Goal: Book appointment/travel/reservation

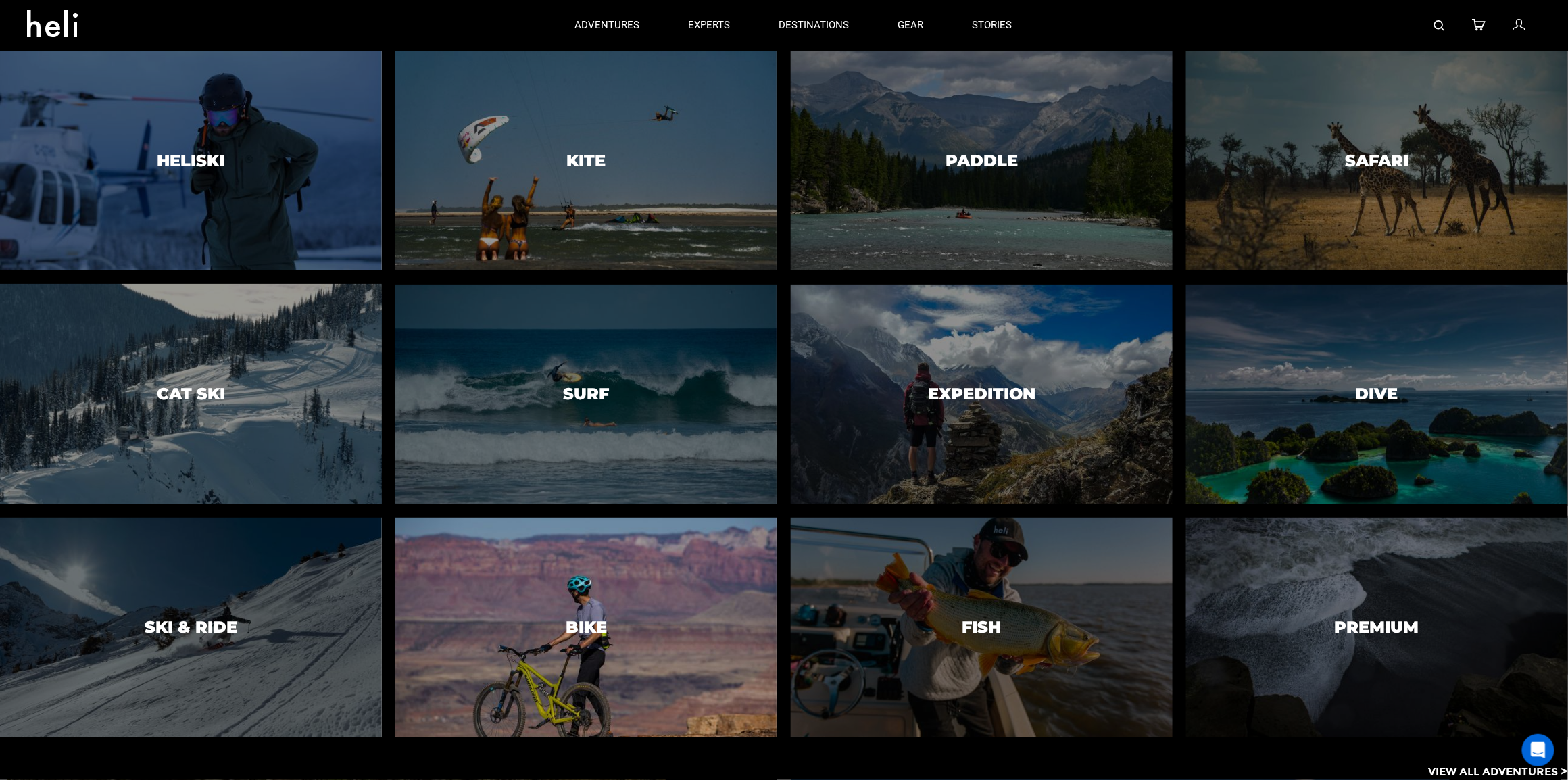
click at [585, 668] on div at bounding box center [586, 628] width 389 height 225
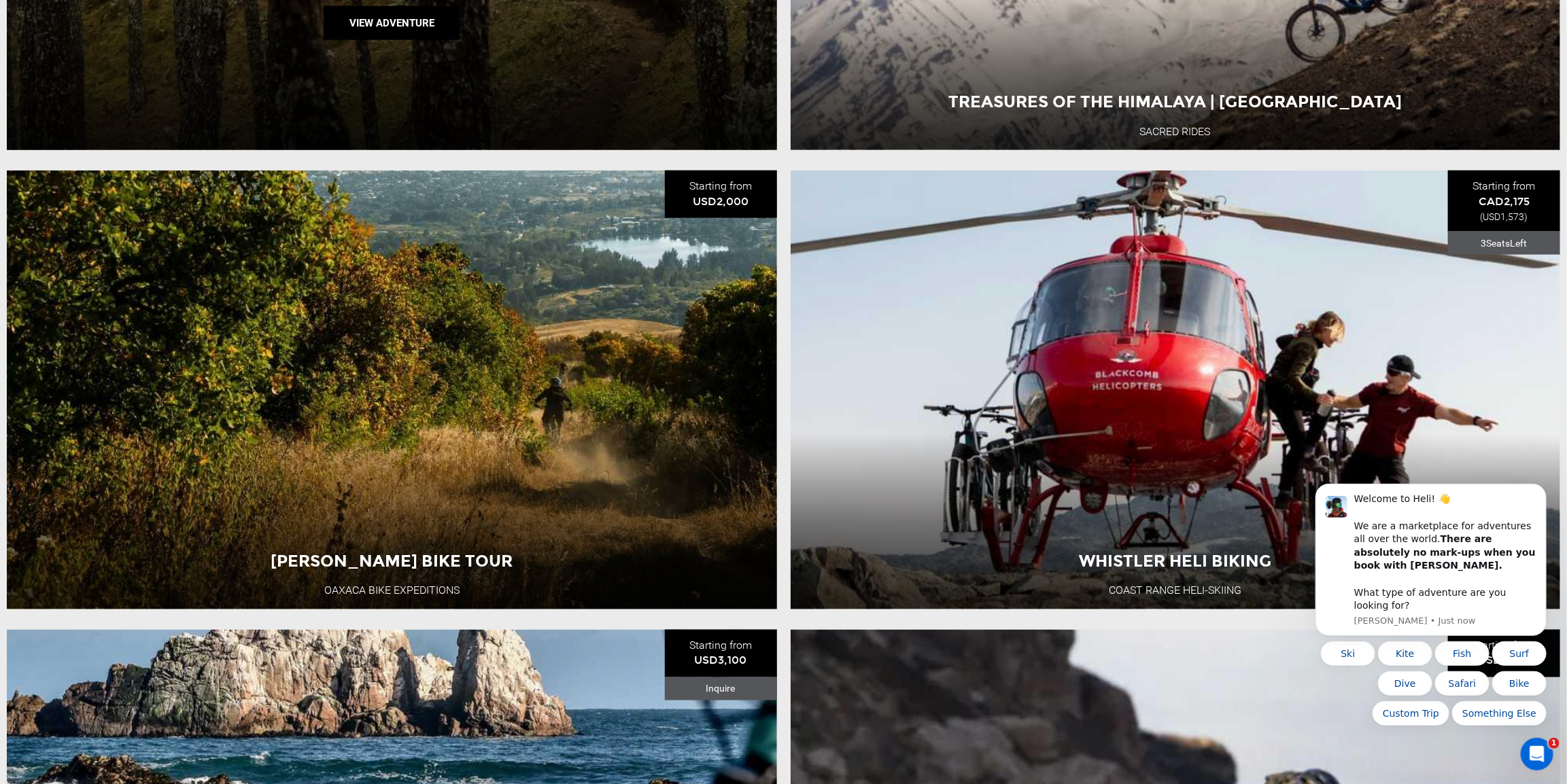
scroll to position [1087, 0]
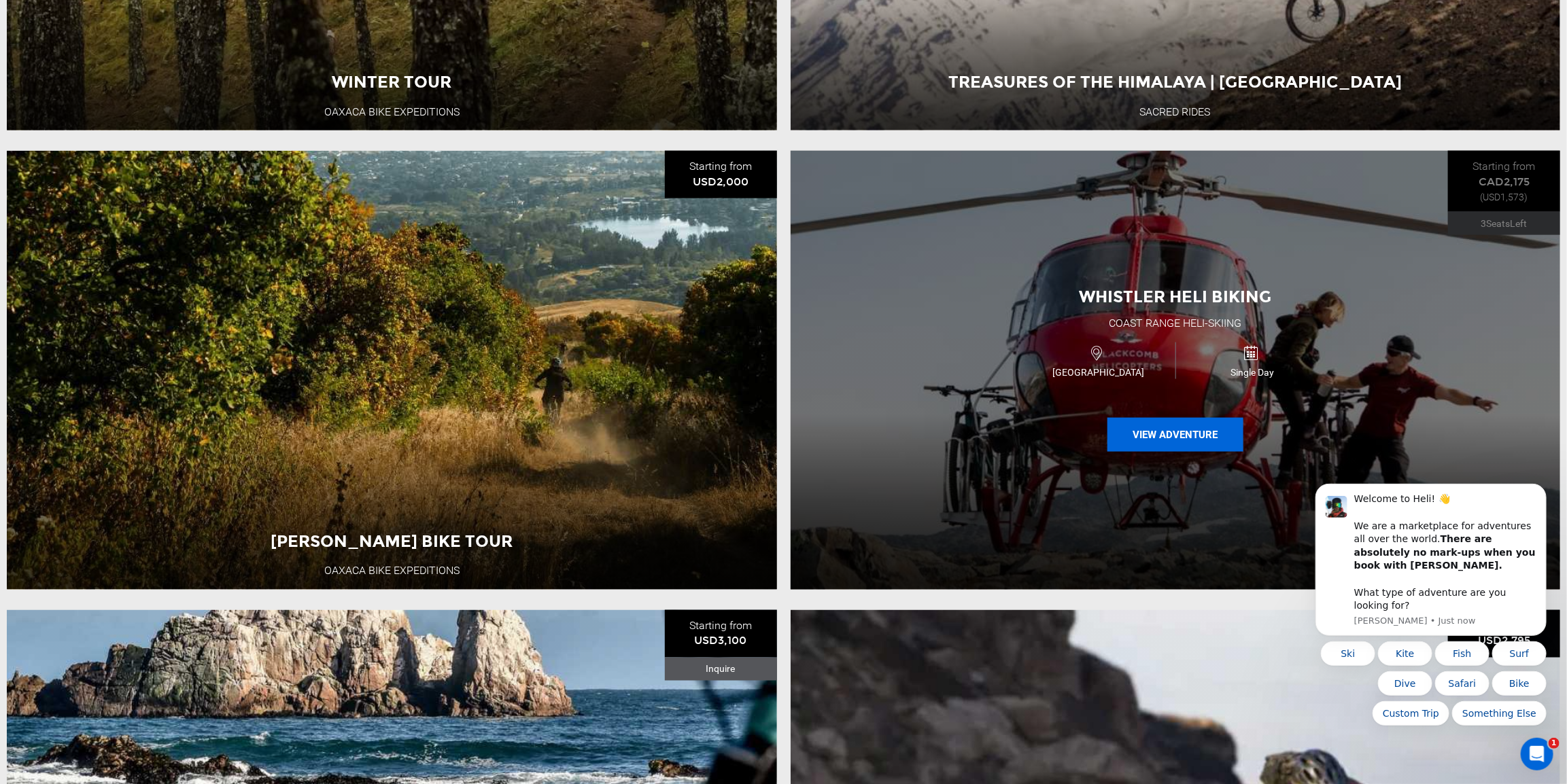
click at [1173, 436] on button "View Adventure" at bounding box center [1175, 434] width 136 height 34
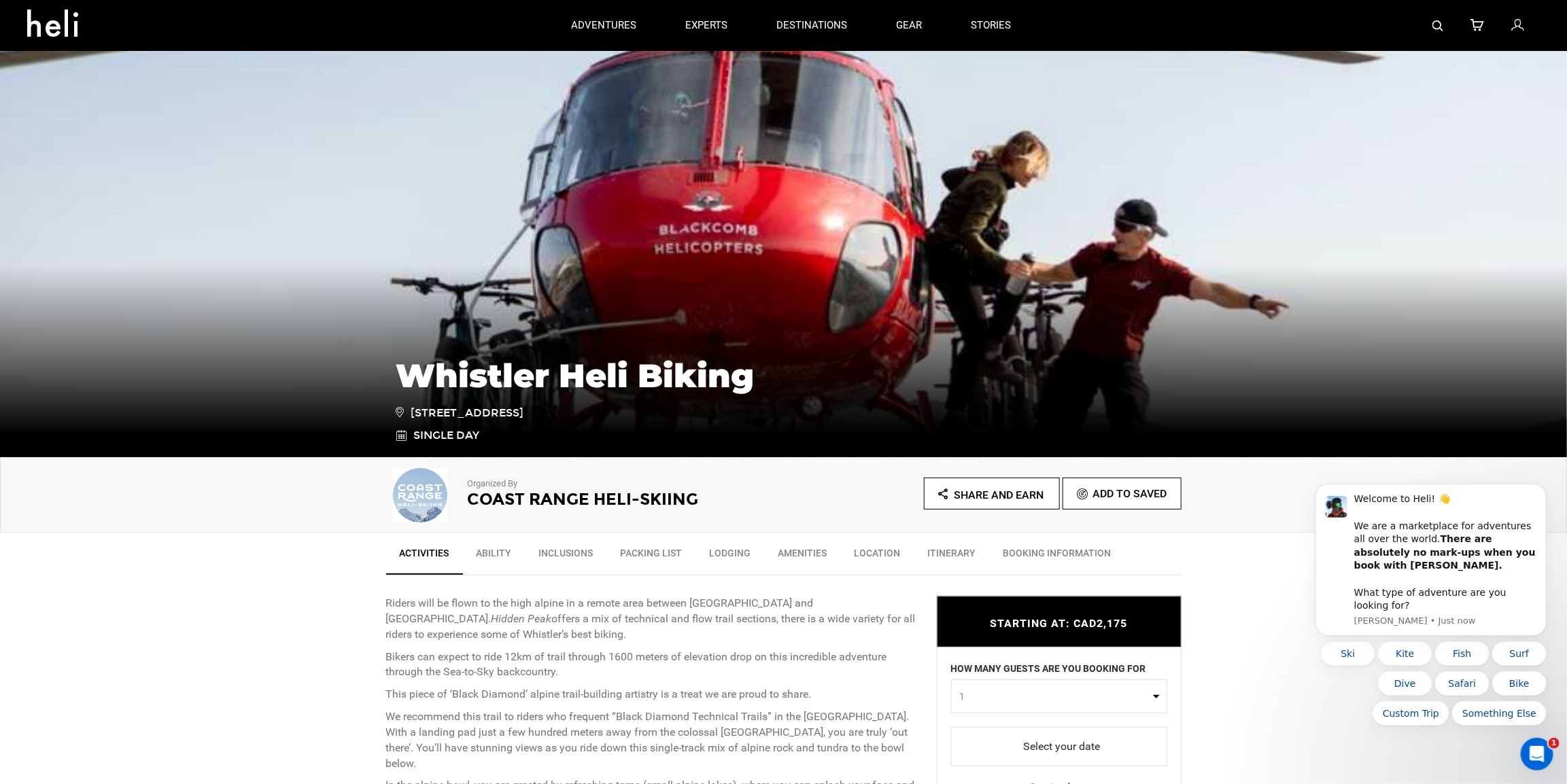
scroll to position [271, 0]
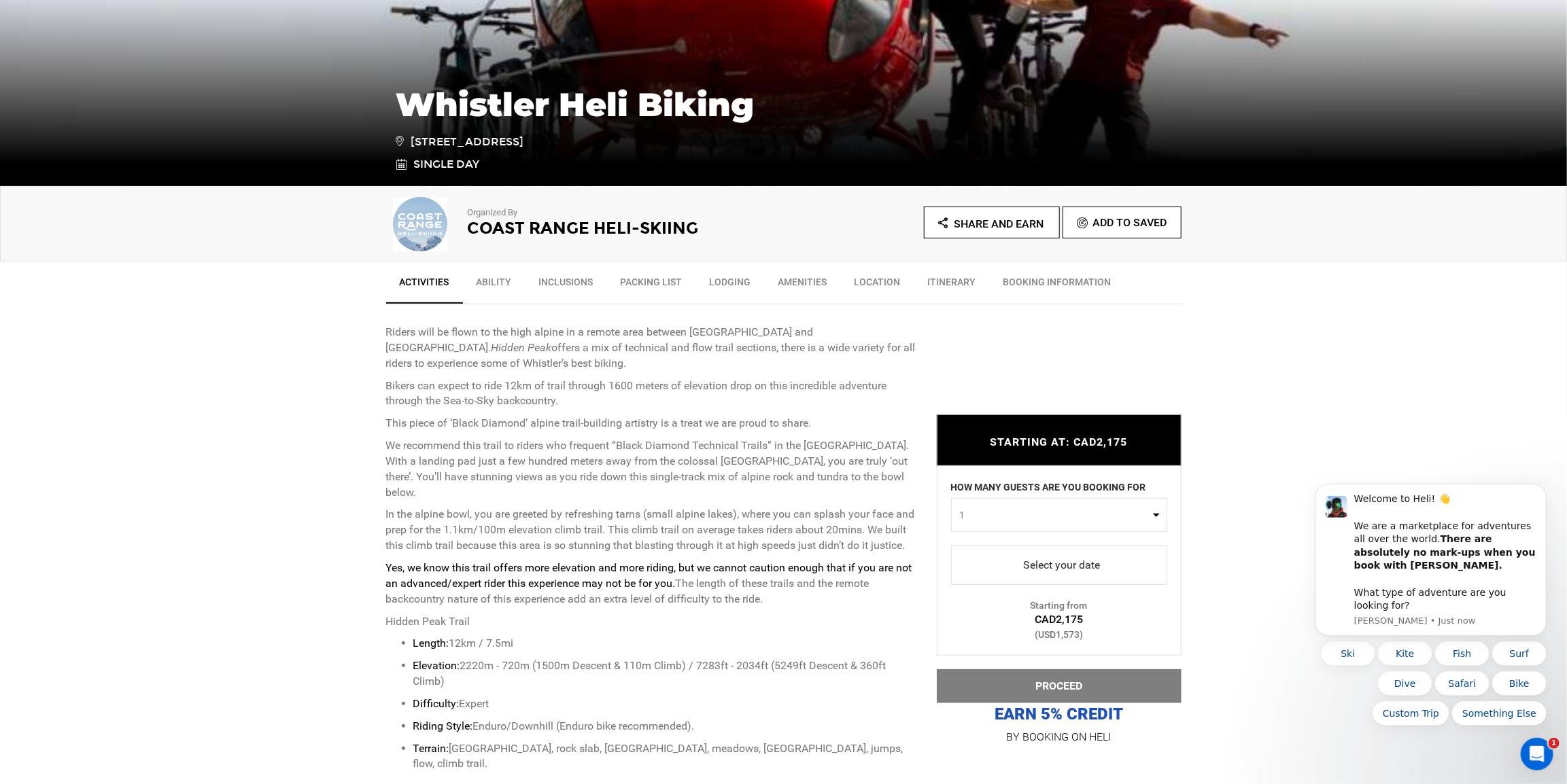
click at [985, 514] on span "1" at bounding box center [1055, 515] width 190 height 14
click at [967, 548] on link "1" at bounding box center [1059, 548] width 215 height 24
click at [997, 579] on link "Select your date" at bounding box center [1059, 565] width 216 height 40
click at [994, 573] on span "select" at bounding box center [1059, 565] width 194 height 21
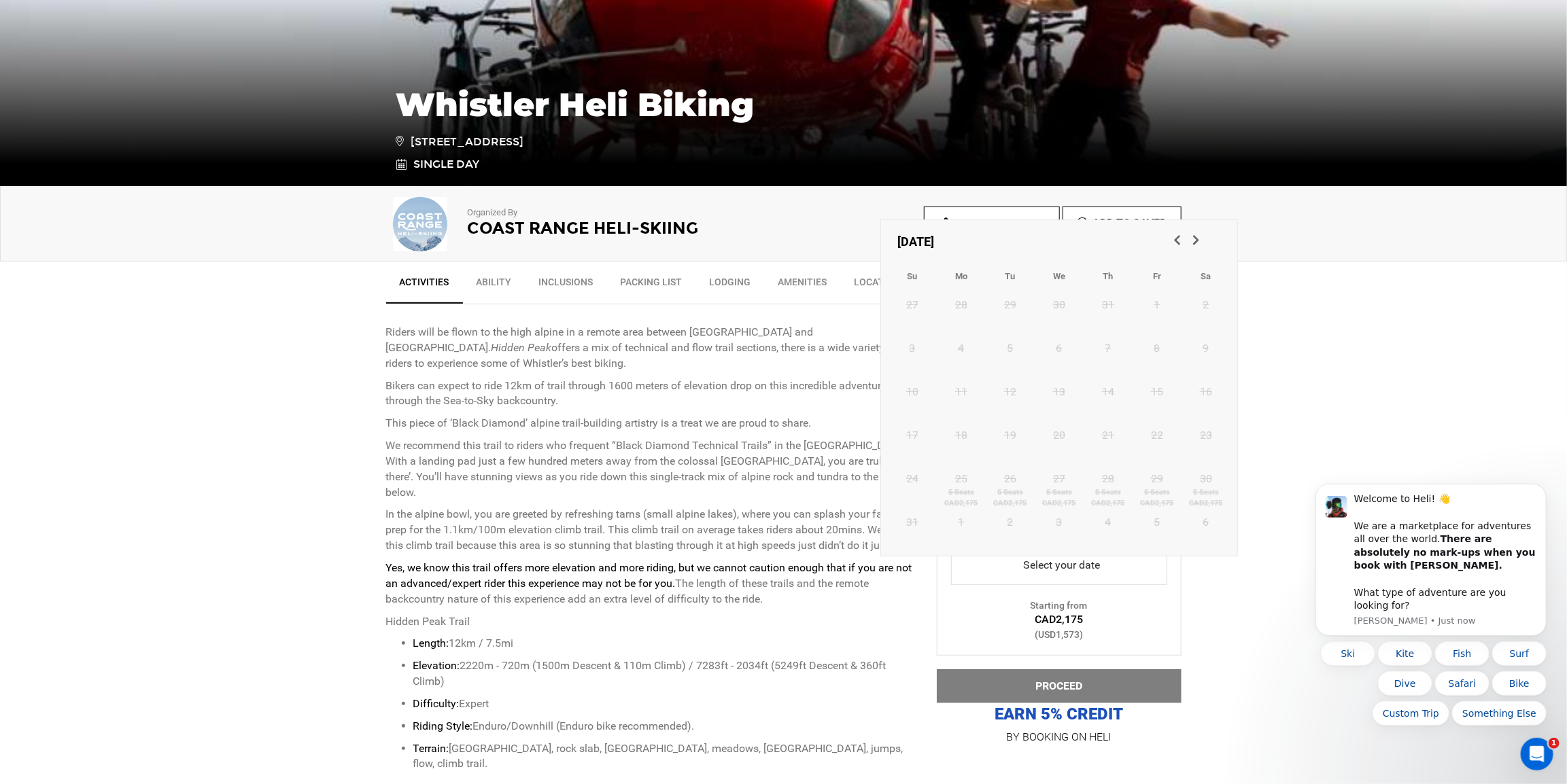
click at [1195, 237] on span "Next" at bounding box center [1195, 239] width 14 height 14
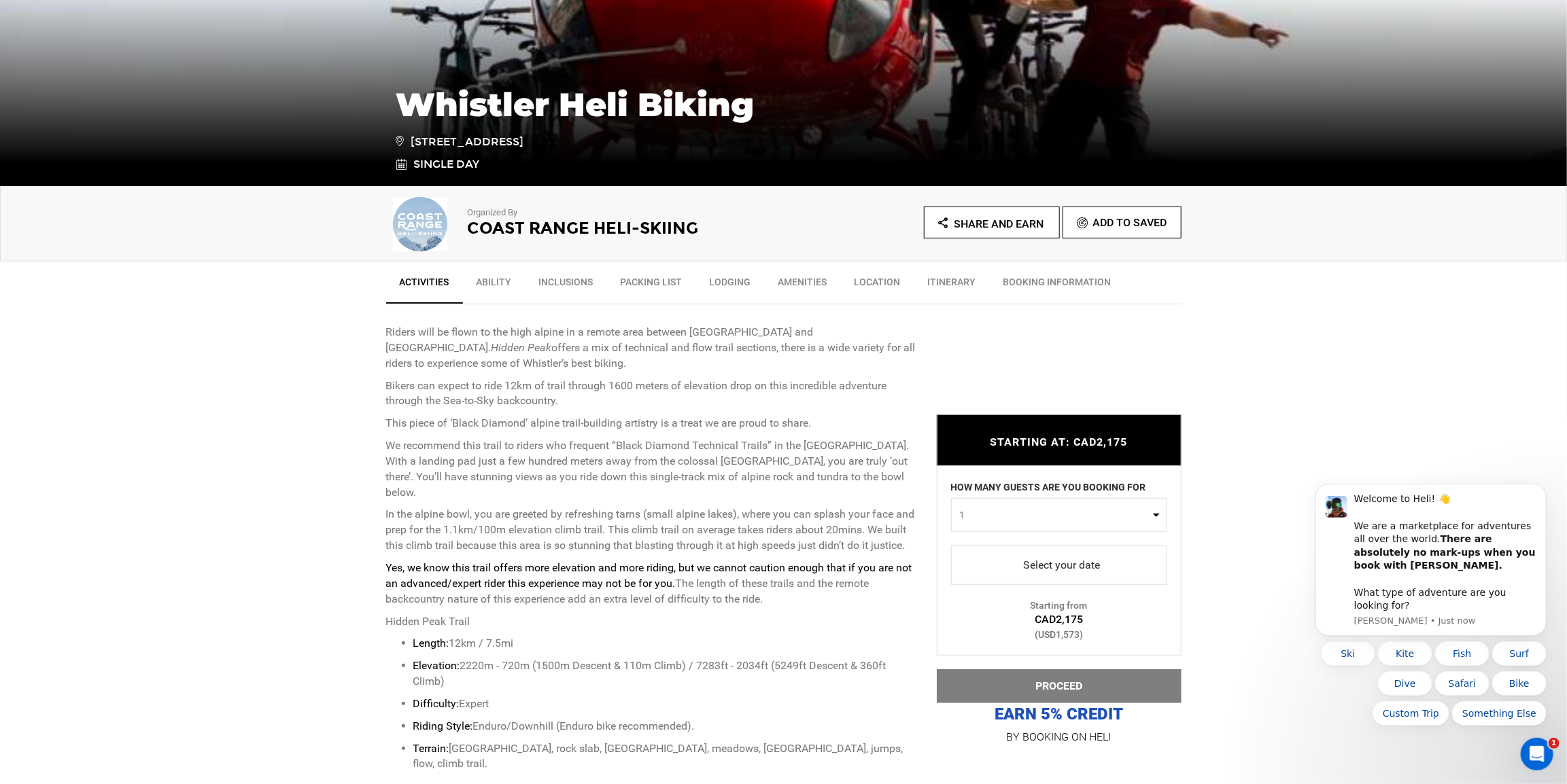
click at [966, 525] on button "1" at bounding box center [1059, 515] width 216 height 34
click at [960, 627] on span "4" at bounding box center [961, 621] width 6 height 14
select select "4"
click at [1019, 565] on span "select" at bounding box center [1059, 565] width 194 height 21
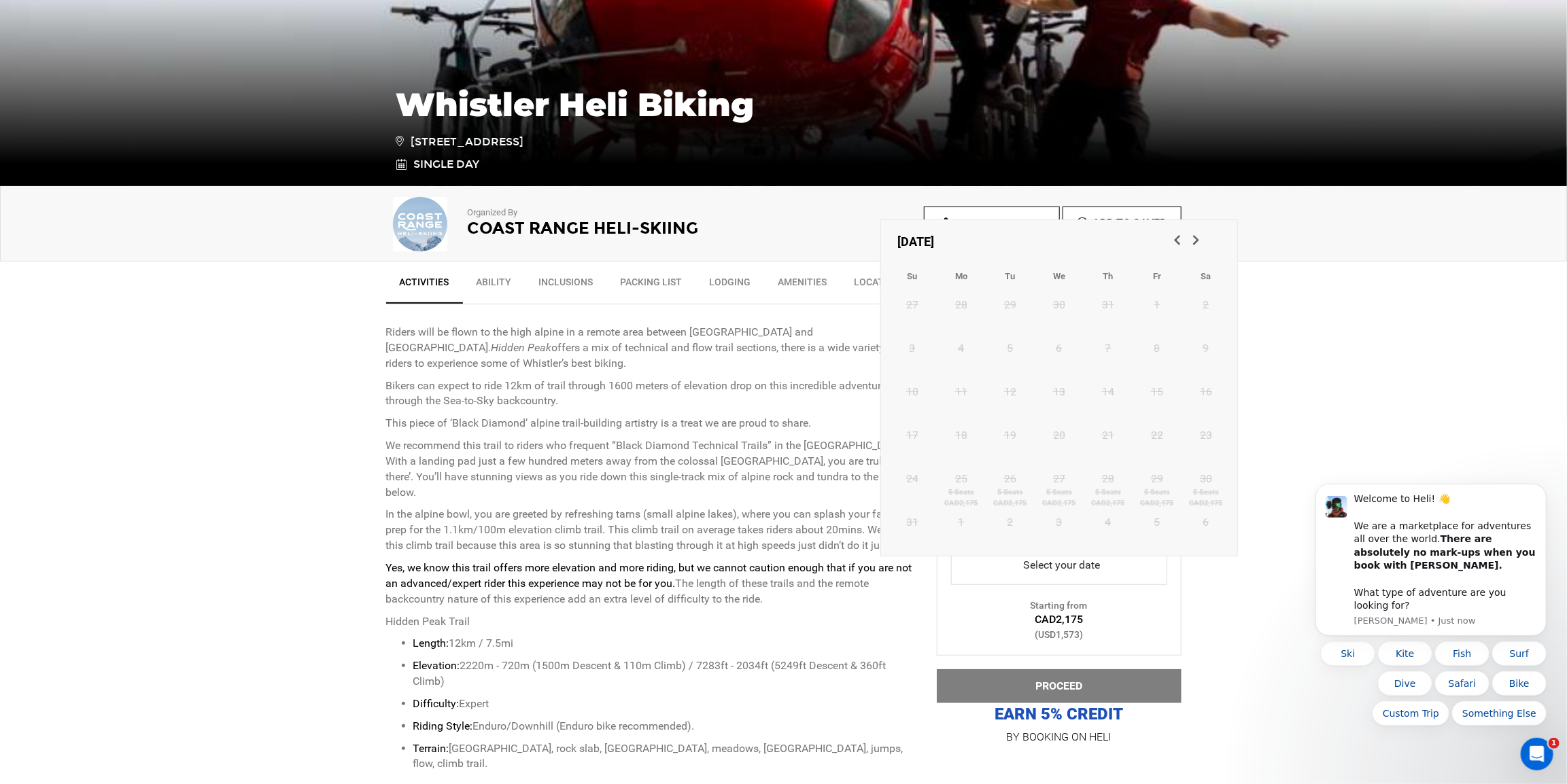
click at [1194, 235] on span "Next" at bounding box center [1195, 239] width 14 height 14
click at [1177, 236] on span "Previous" at bounding box center [1176, 239] width 14 height 14
